Goal: Task Accomplishment & Management: Manage account settings

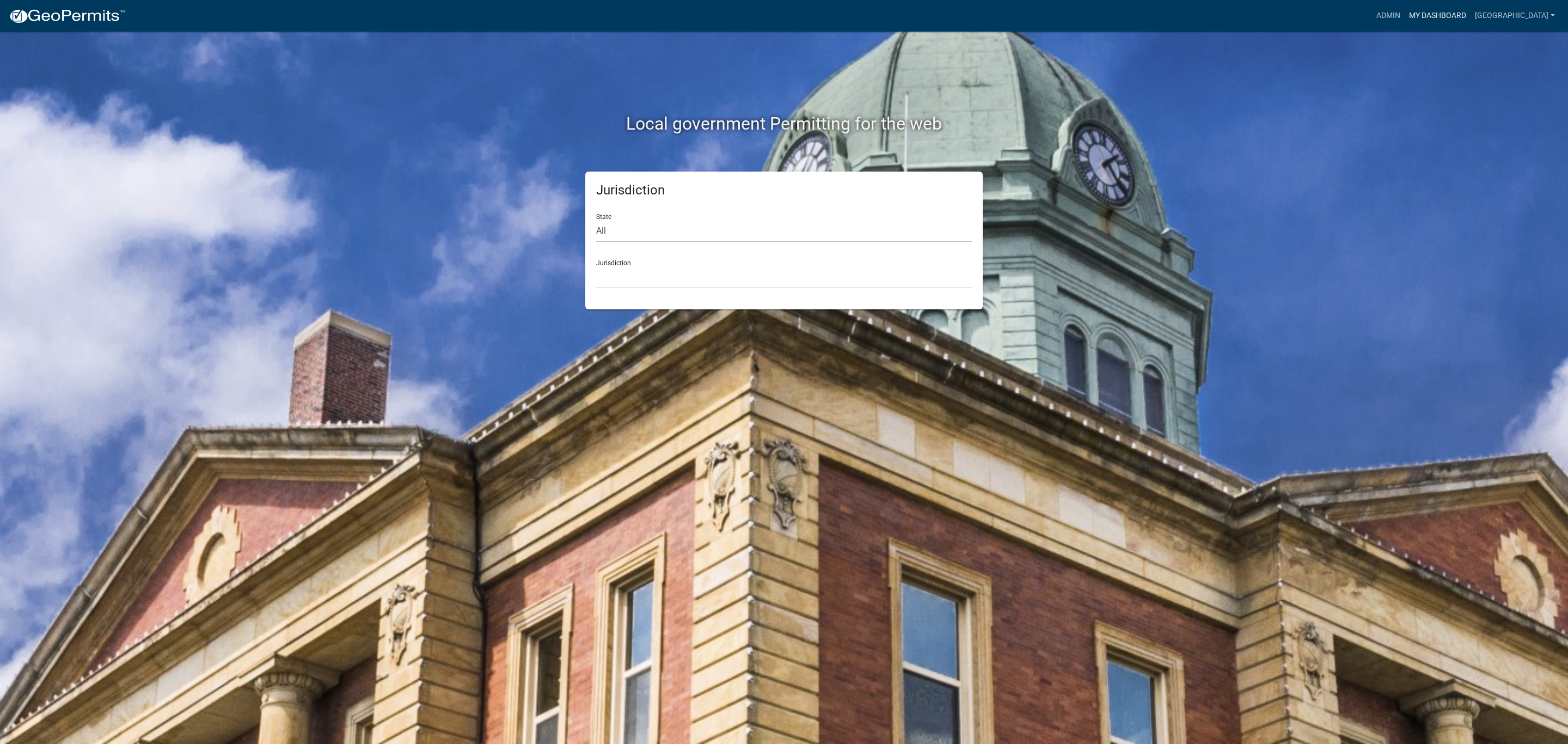
click at [1470, 18] on link "My Dashboard" at bounding box center [1438, 16] width 66 height 21
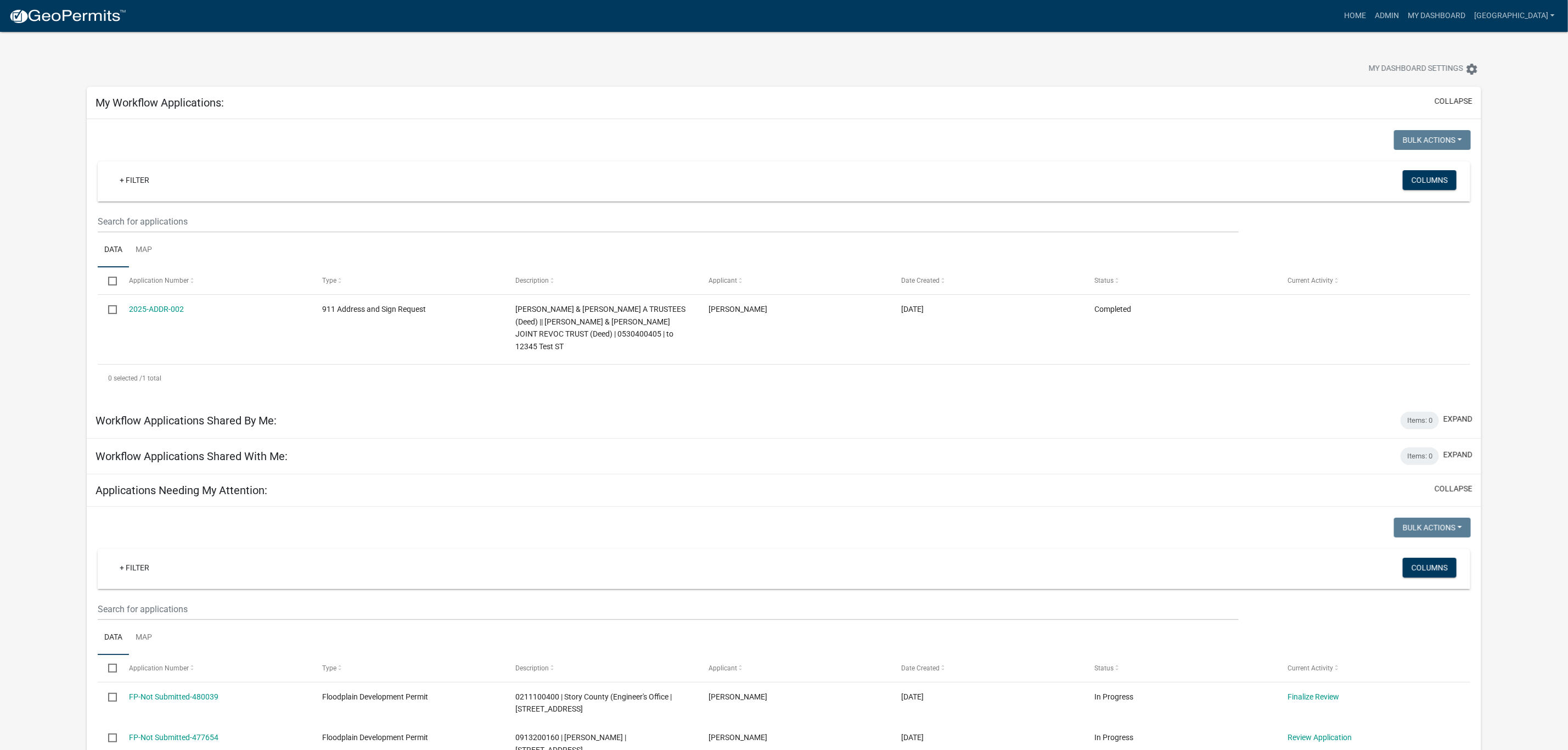
click at [83, 22] on img at bounding box center [68, 16] width 118 height 16
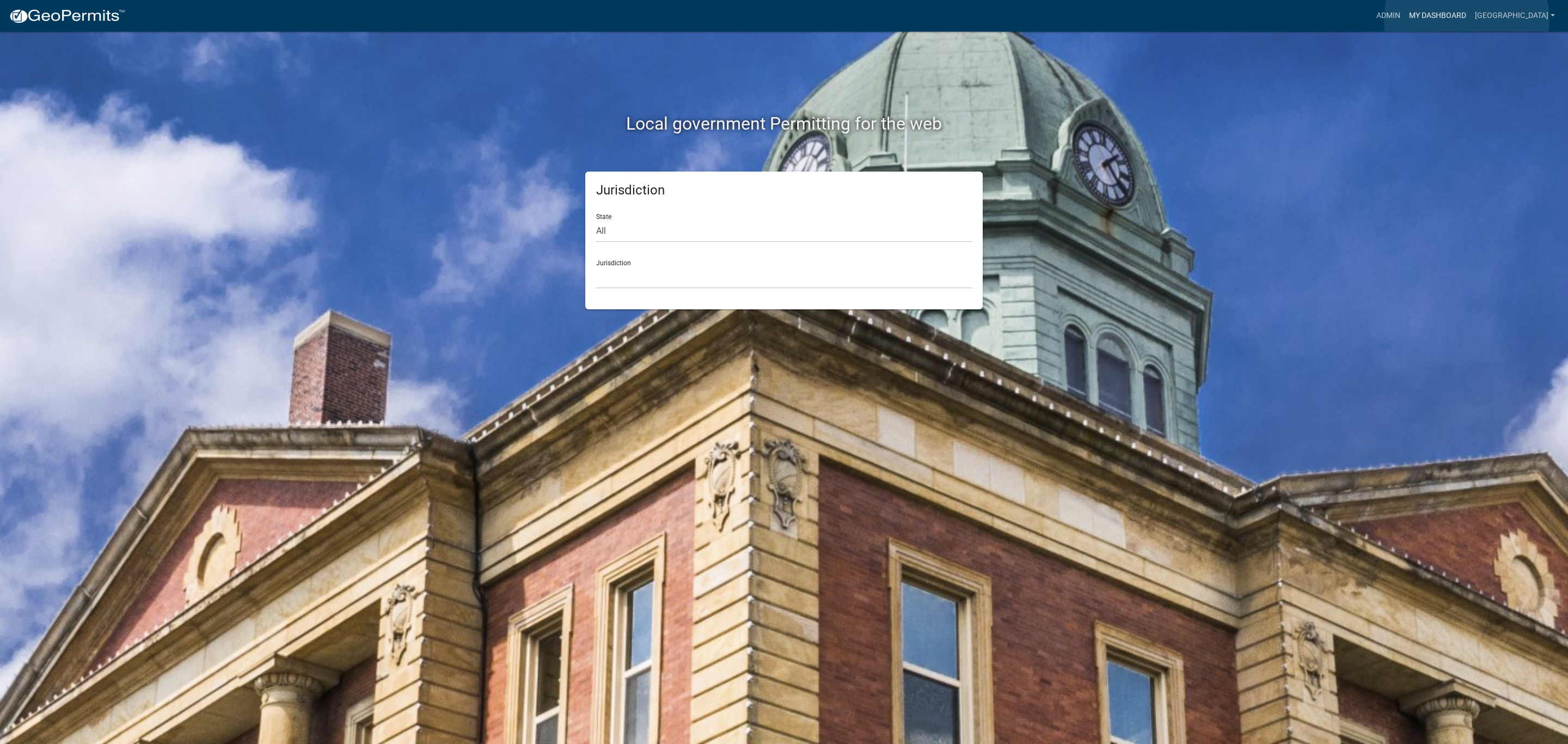
click at [1466, 19] on link "My Dashboard" at bounding box center [1438, 16] width 66 height 21
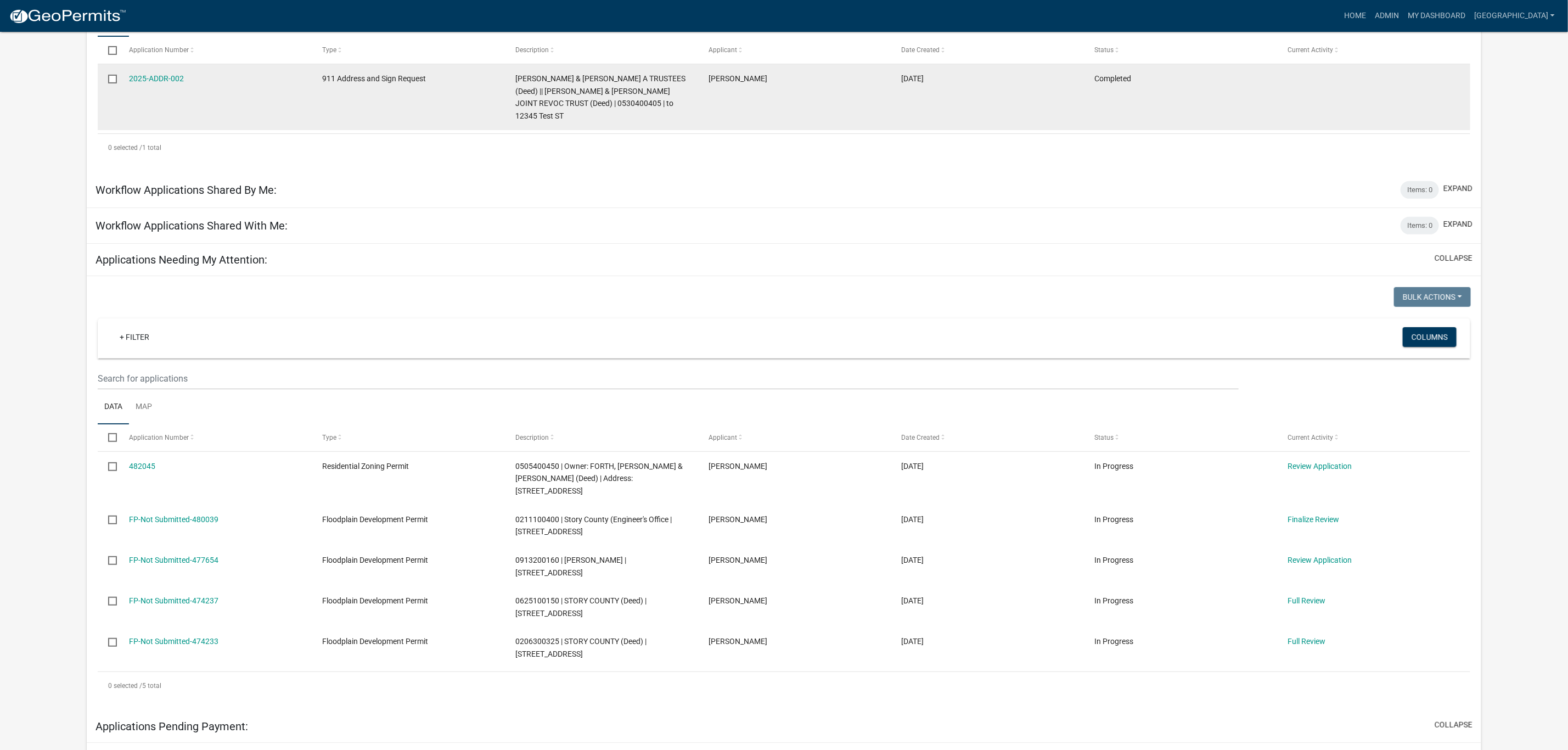
scroll to position [247, 0]
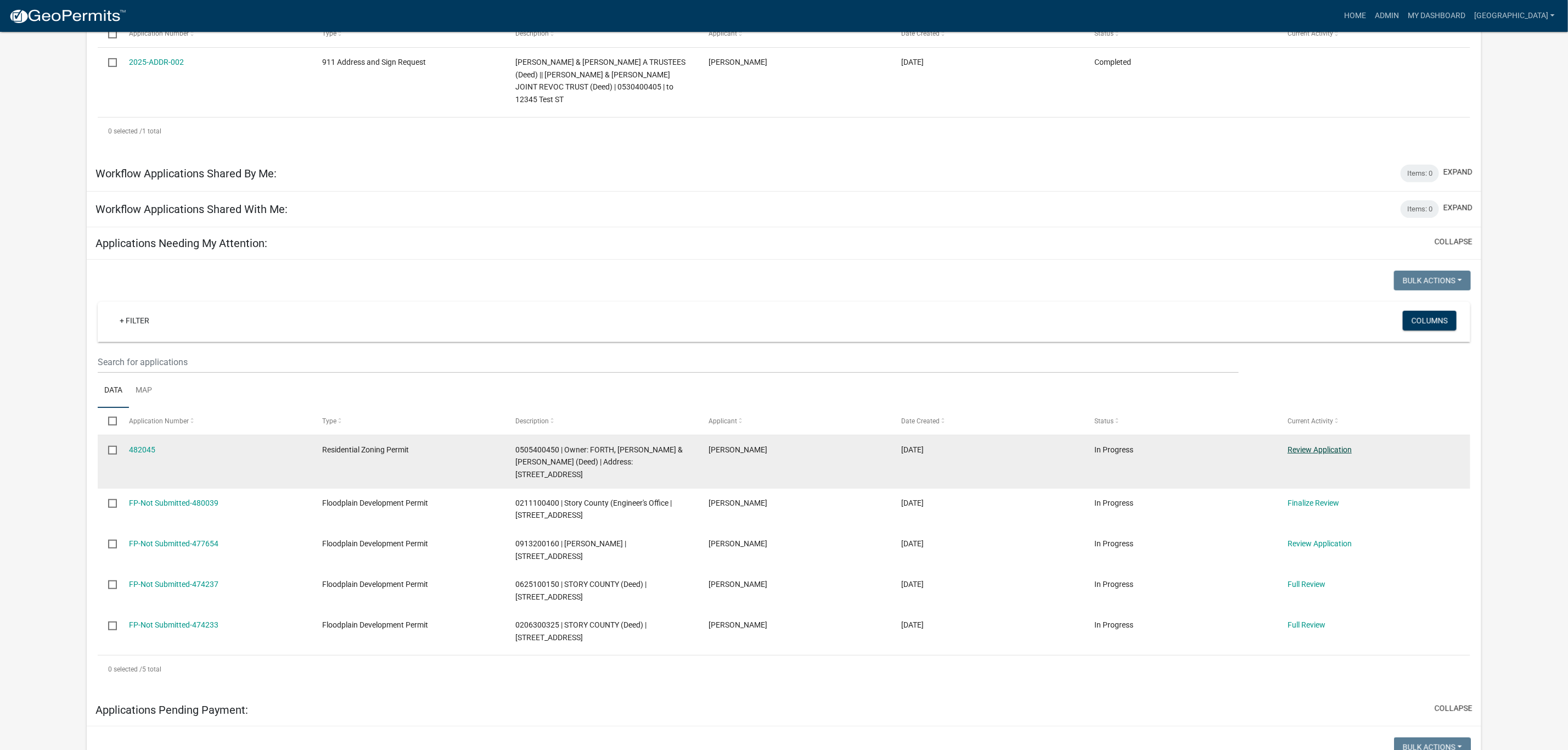
click at [1326, 446] on link "Review Application" at bounding box center [1320, 450] width 65 height 9
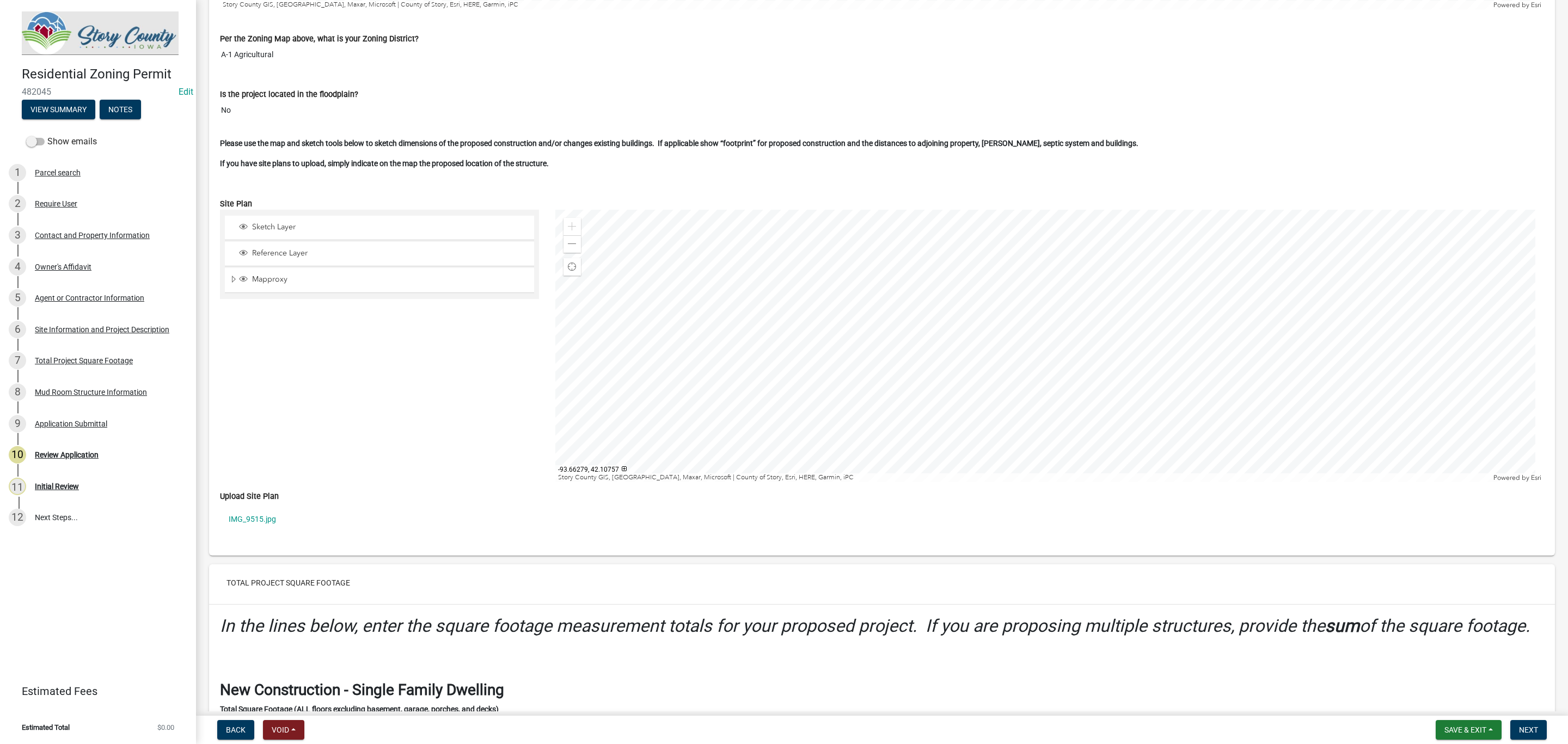
scroll to position [2615, 0]
